Goal: Information Seeking & Learning: Learn about a topic

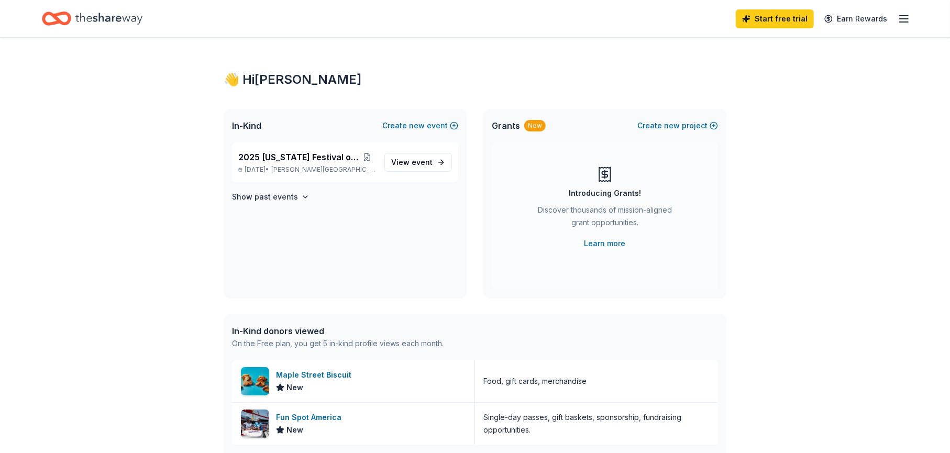
click at [904, 16] on line "button" at bounding box center [903, 16] width 8 height 0
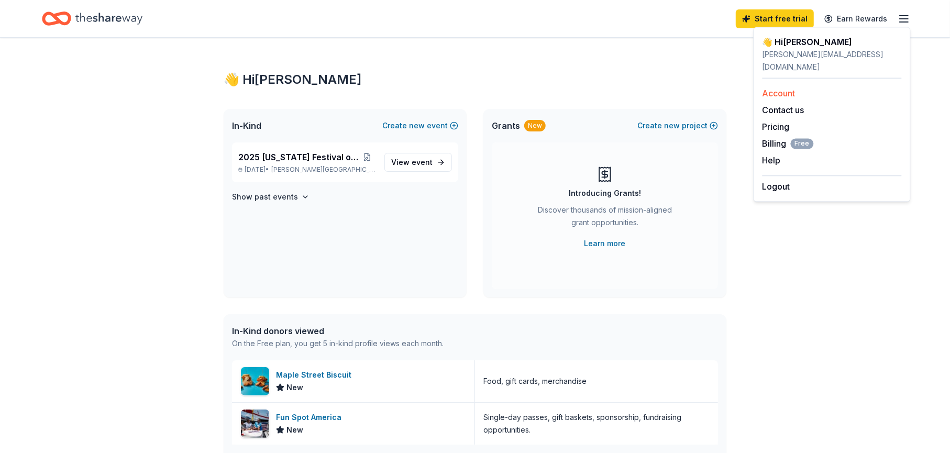
click at [781, 88] on link "Account" at bounding box center [778, 93] width 33 height 10
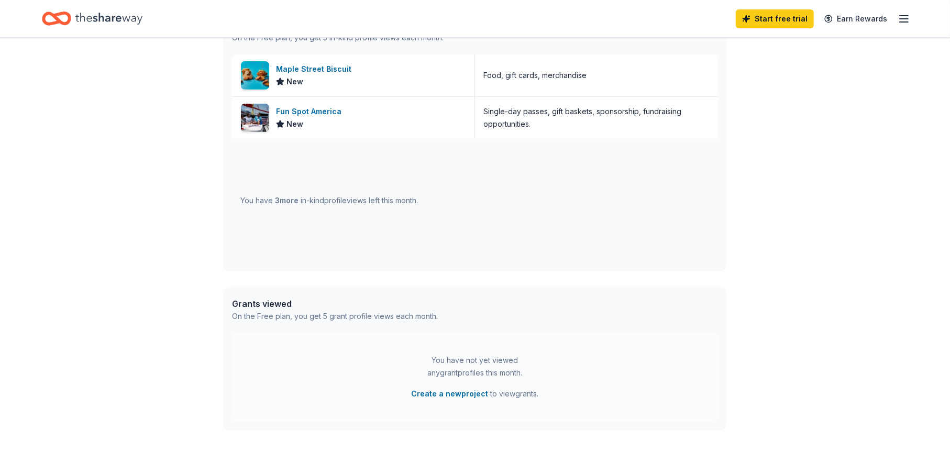
scroll to position [391, 0]
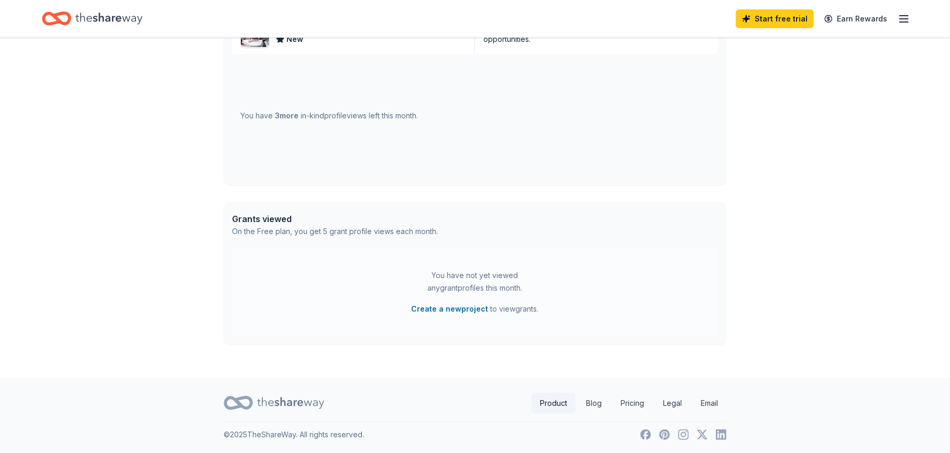
click at [552, 401] on link "Product" at bounding box center [553, 403] width 44 height 21
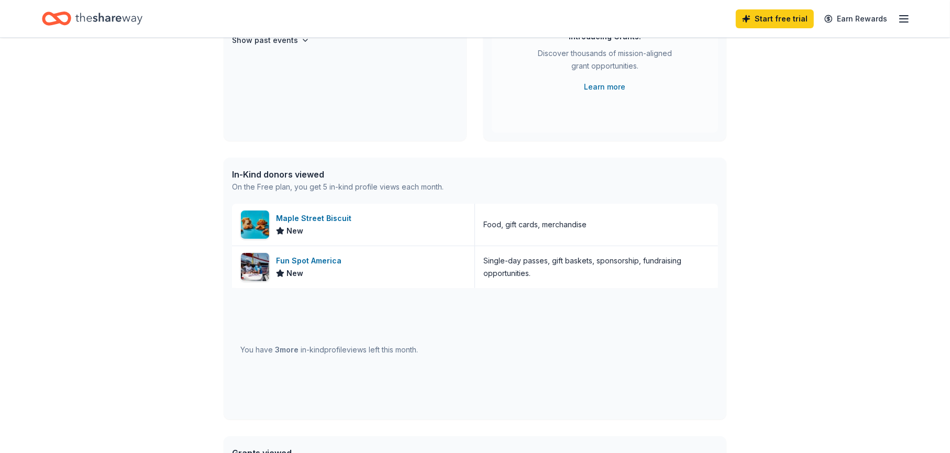
scroll to position [157, 0]
click at [254, 223] on img at bounding box center [255, 224] width 28 height 28
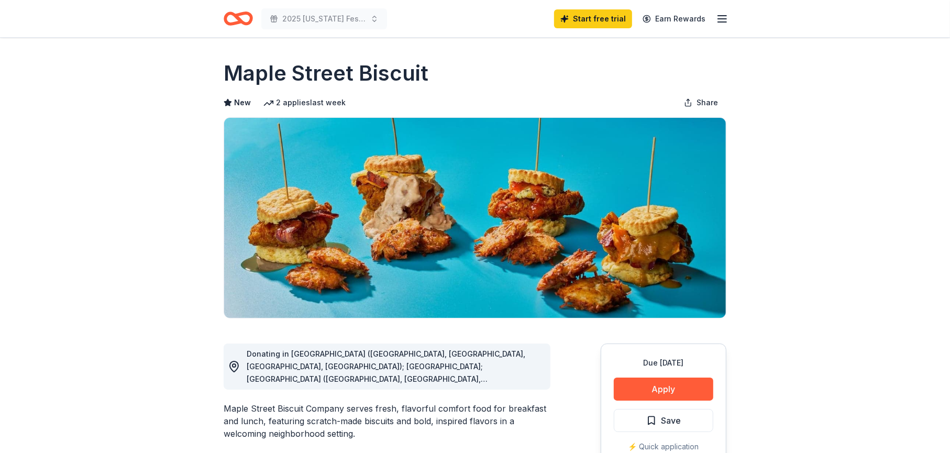
click at [722, 16] on icon "button" at bounding box center [722, 19] width 13 height 13
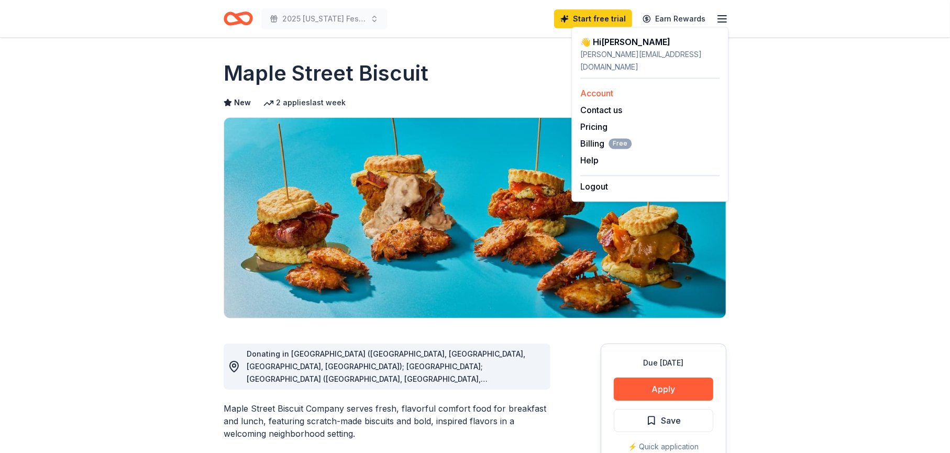
click at [595, 88] on link "Account" at bounding box center [596, 93] width 33 height 10
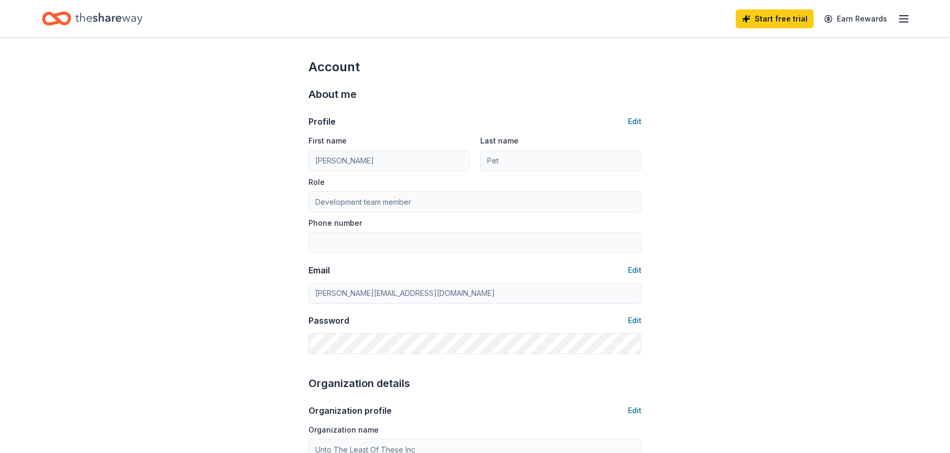
click at [83, 15] on icon "Home" at bounding box center [108, 18] width 67 height 21
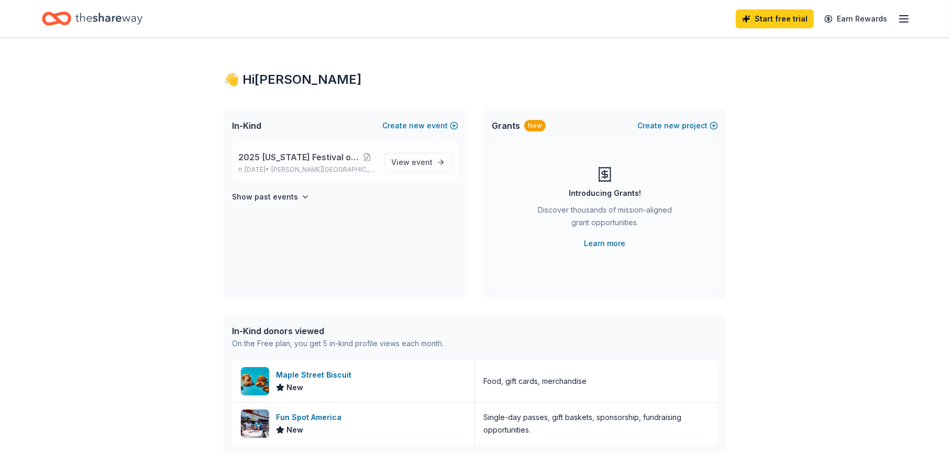
click at [332, 169] on span "[PERSON_NAME][GEOGRAPHIC_DATA], [GEOGRAPHIC_DATA]" at bounding box center [323, 169] width 105 height 8
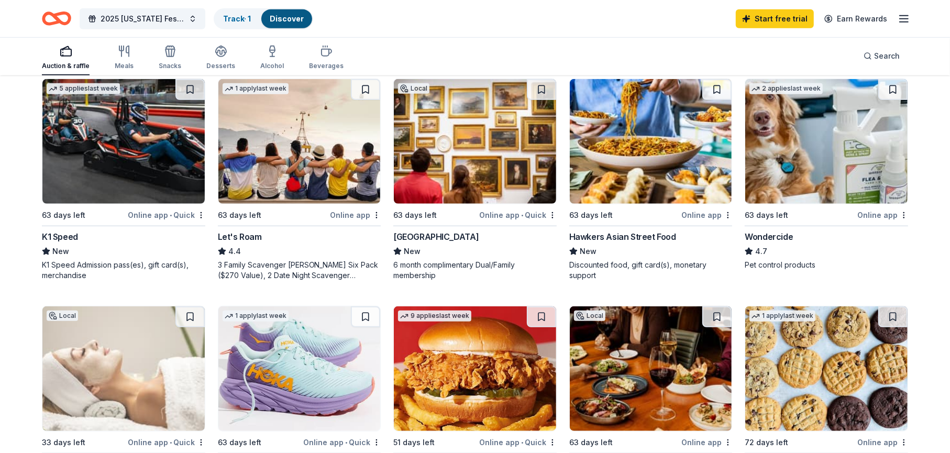
scroll to position [628, 0]
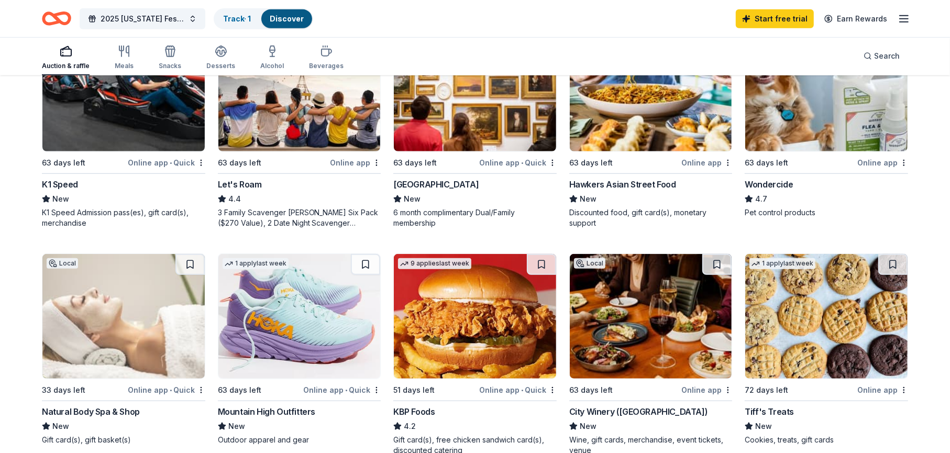
click at [428, 178] on div "High Museum of Art" at bounding box center [435, 184] width 85 height 13
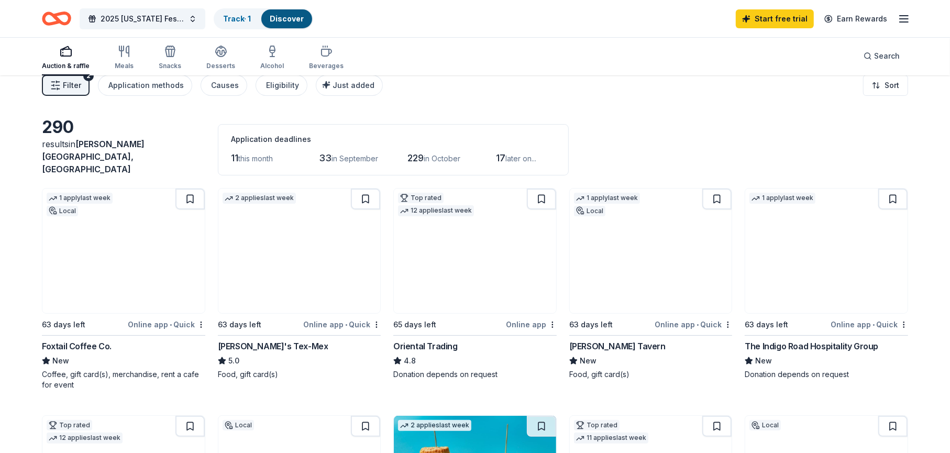
scroll to position [0, 0]
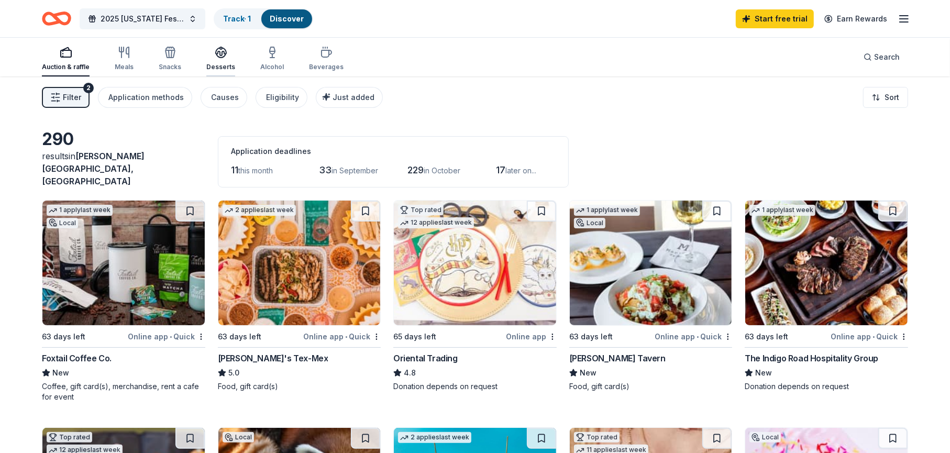
click at [222, 57] on icon "button" at bounding box center [221, 52] width 13 height 13
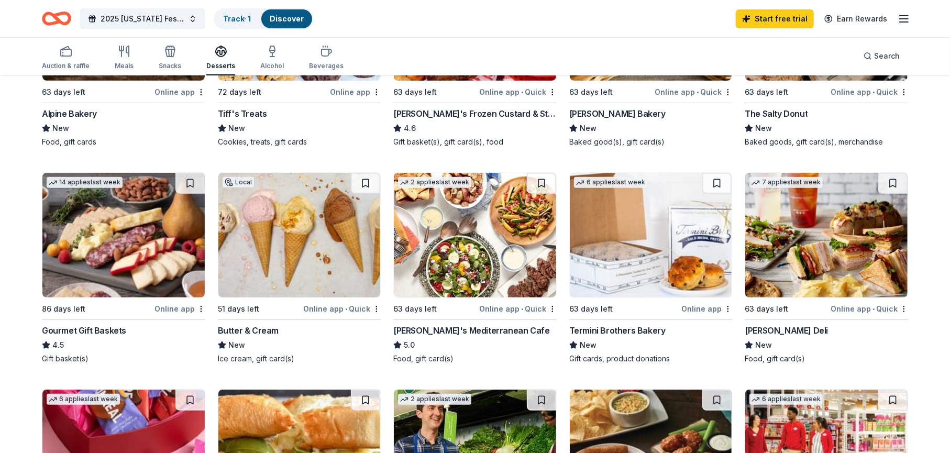
scroll to position [262, 0]
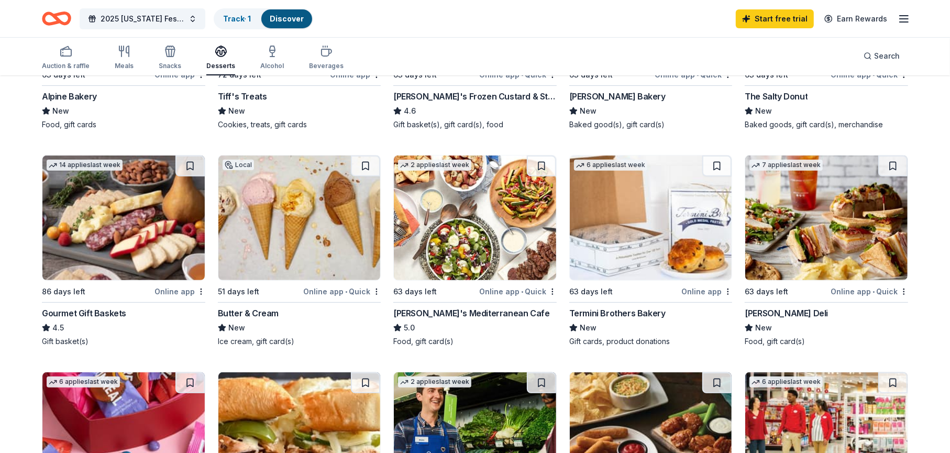
click at [438, 307] on div "Taziki's Mediterranean Cafe" at bounding box center [471, 313] width 156 height 13
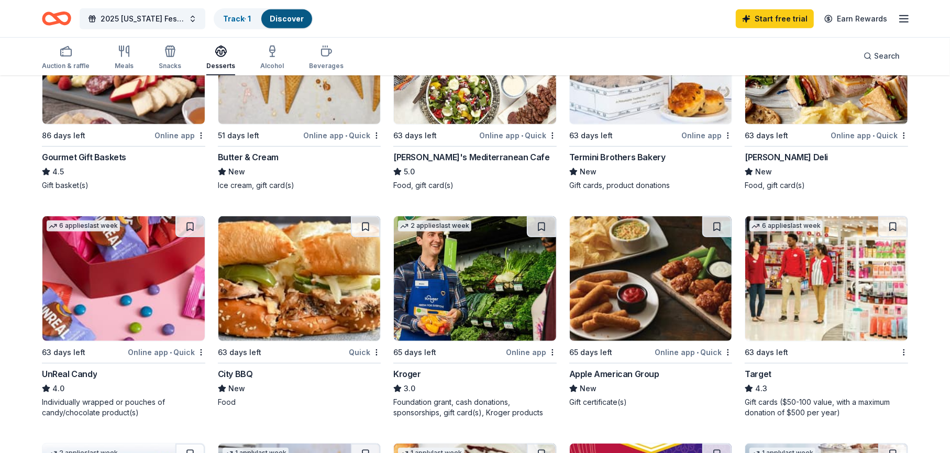
scroll to position [419, 0]
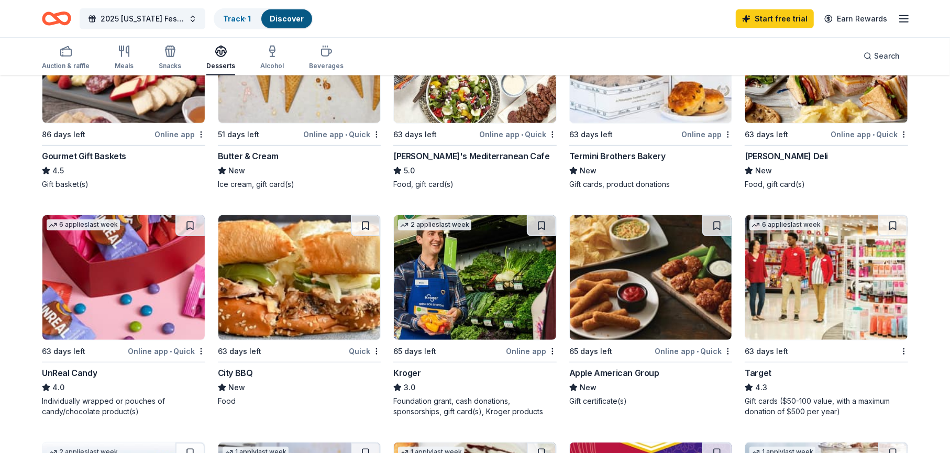
click at [412, 366] on div "Kroger" at bounding box center [407, 372] width 28 height 13
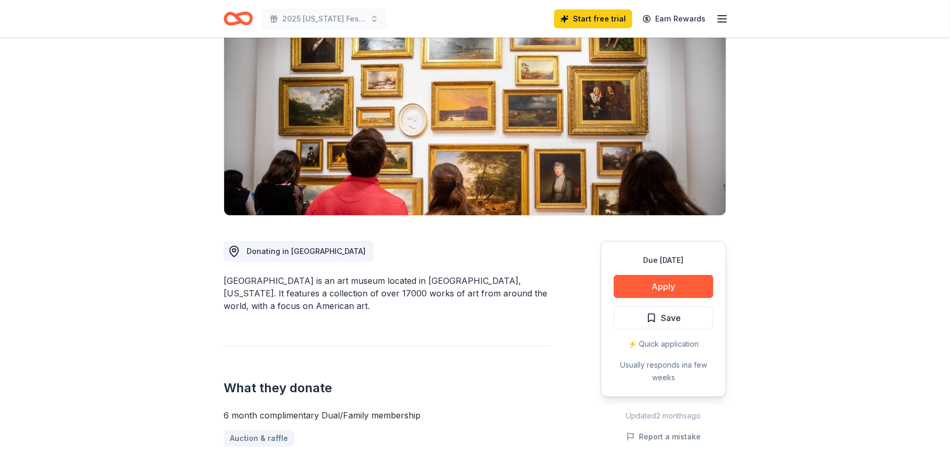
scroll to position [105, 0]
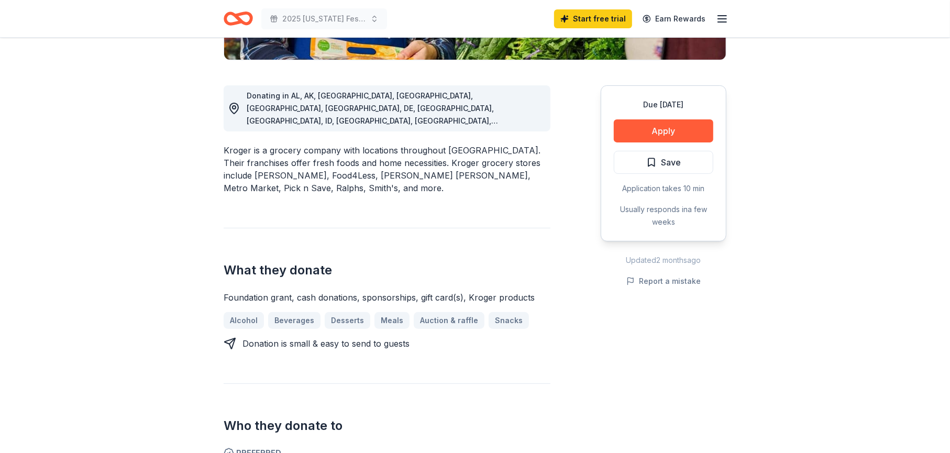
scroll to position [262, 0]
